Goal: Download file/media

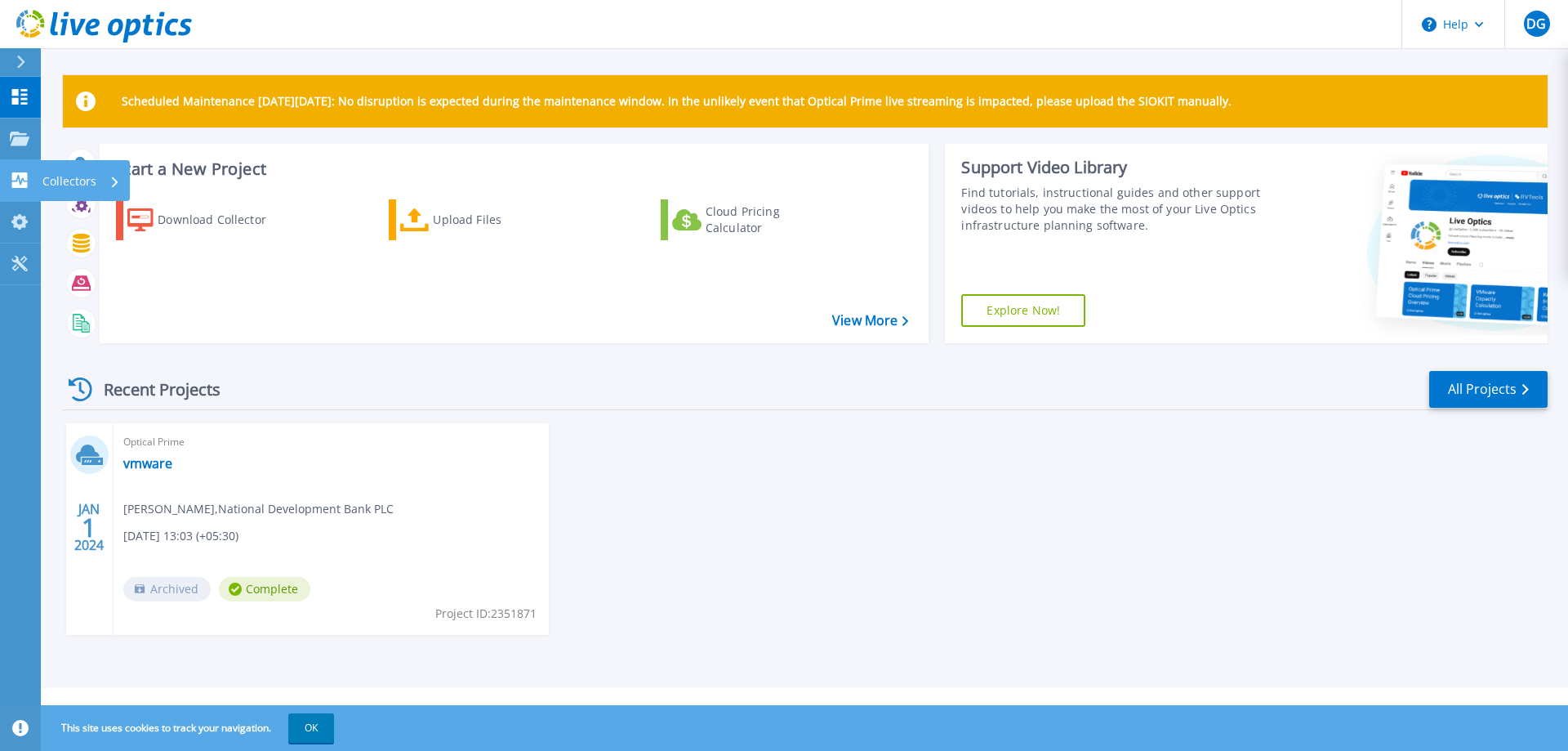
click at [19, 174] on icon at bounding box center [20, 180] width 16 height 16
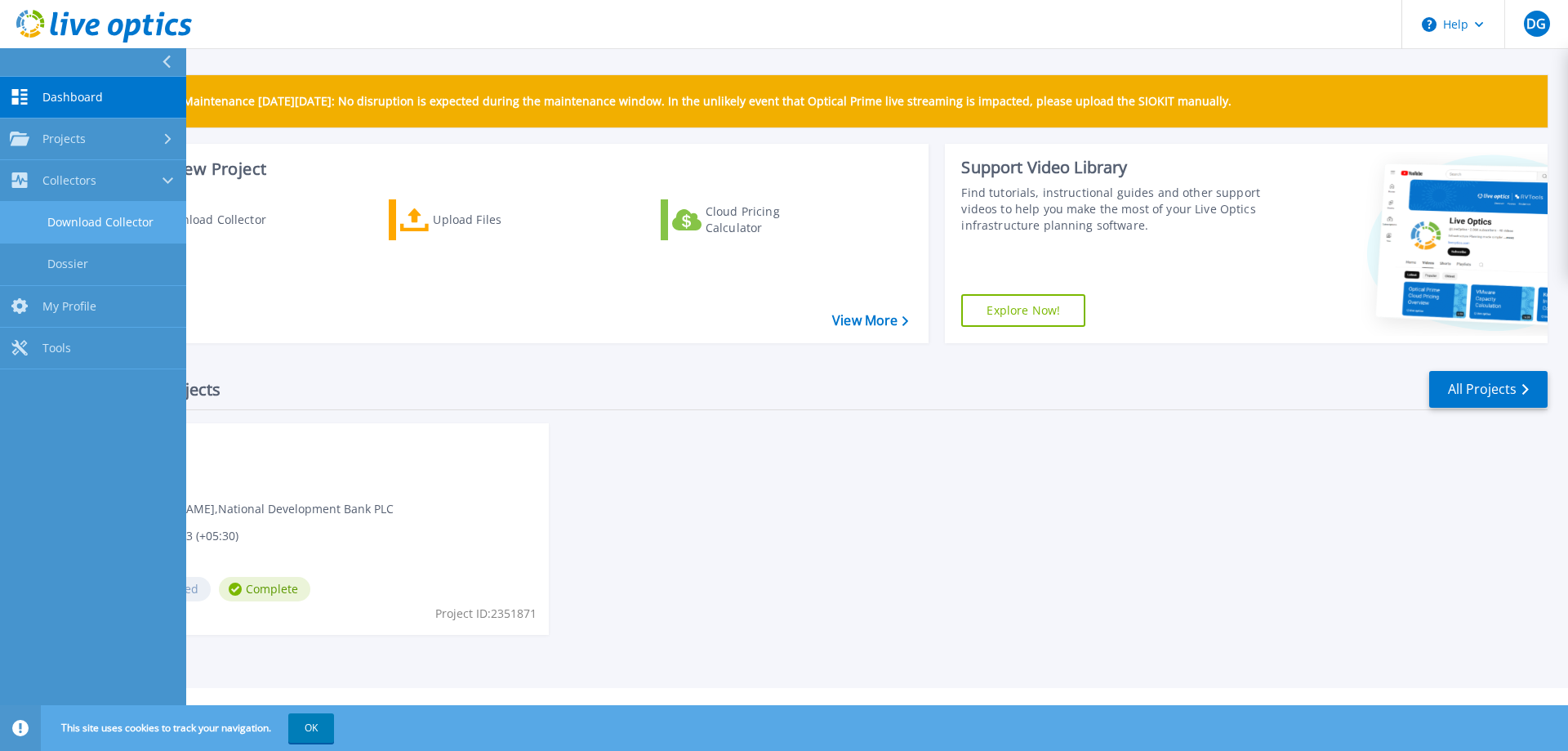
click at [129, 224] on link "Download Collector" at bounding box center [93, 222] width 186 height 41
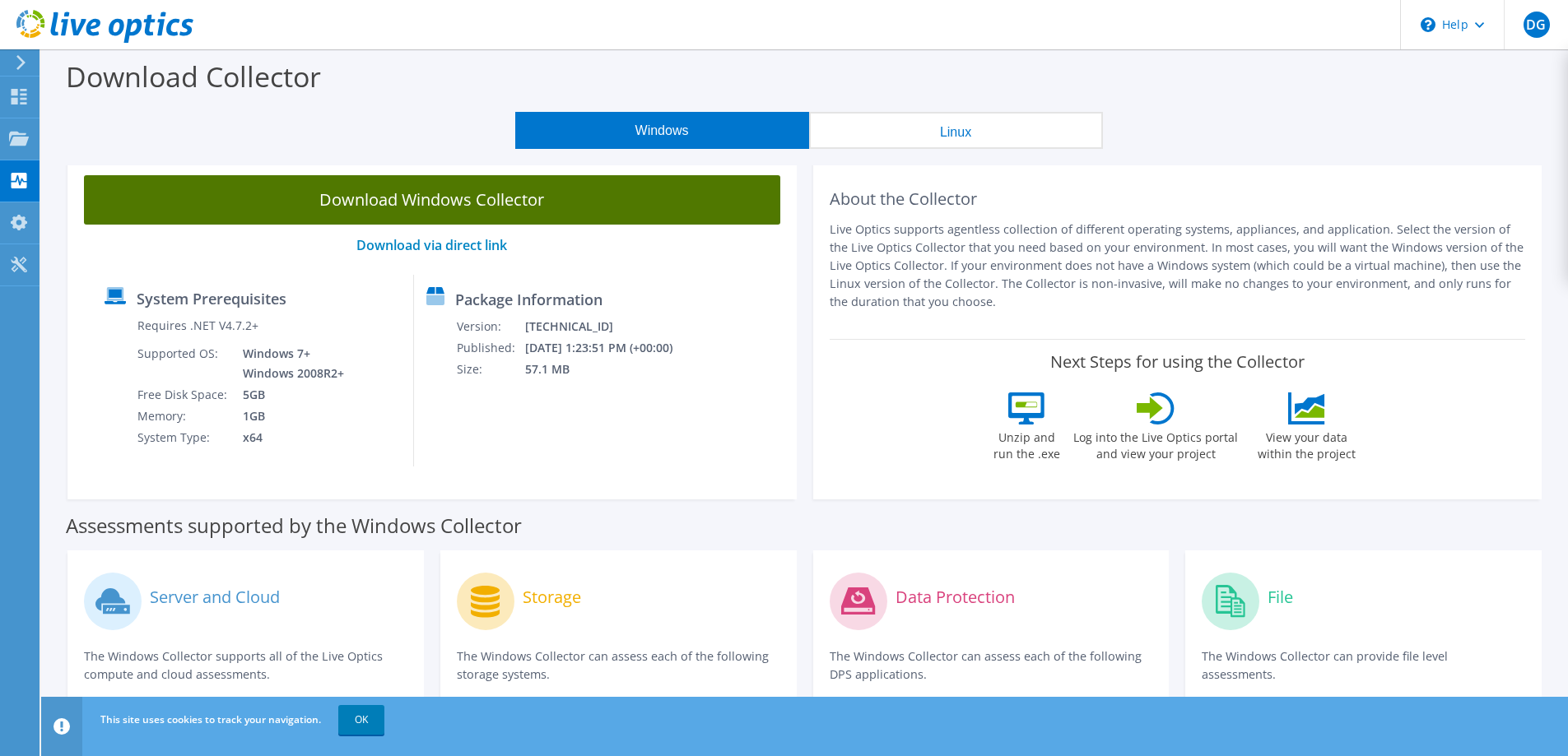
click at [450, 195] on link "Download Windows Collector" at bounding box center [431, 200] width 696 height 50
